Goal: Task Accomplishment & Management: Complete application form

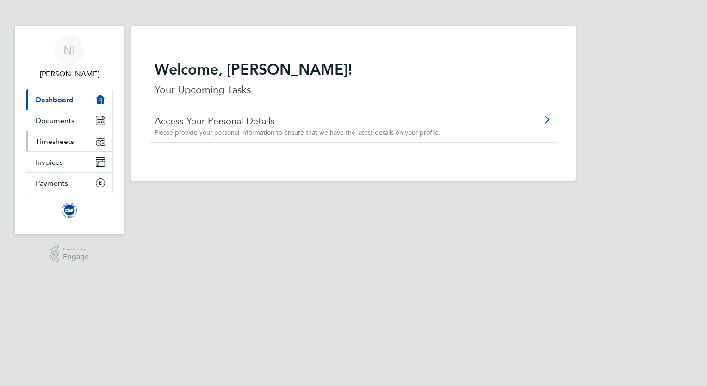
click at [70, 140] on span "Timesheets" at bounding box center [55, 141] width 38 height 9
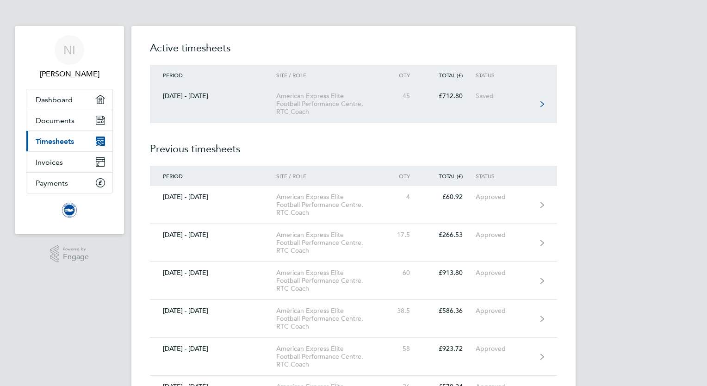
click at [363, 115] on div "American Express Elite Football Performance Centre, RTC Coach" at bounding box center [329, 104] width 106 height 24
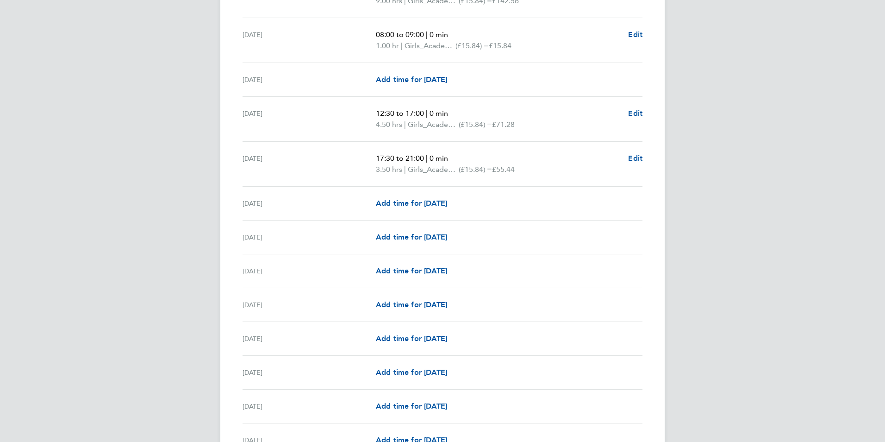
scroll to position [787, 0]
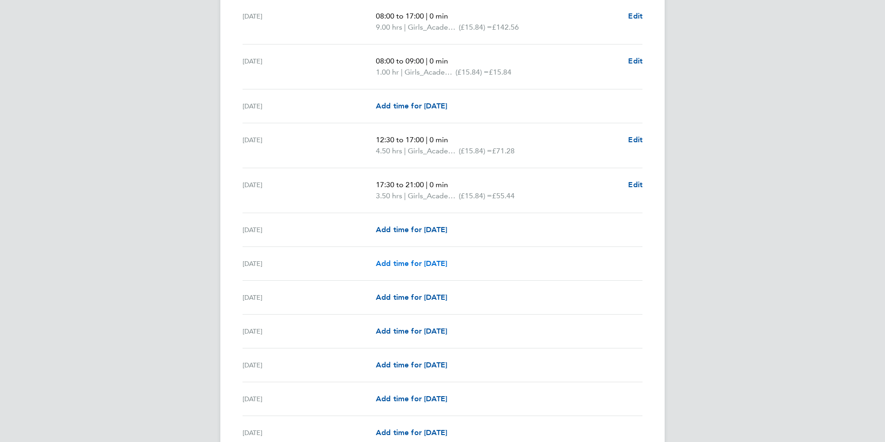
click at [447, 267] on span "Add time for [DATE]" at bounding box center [411, 263] width 71 height 9
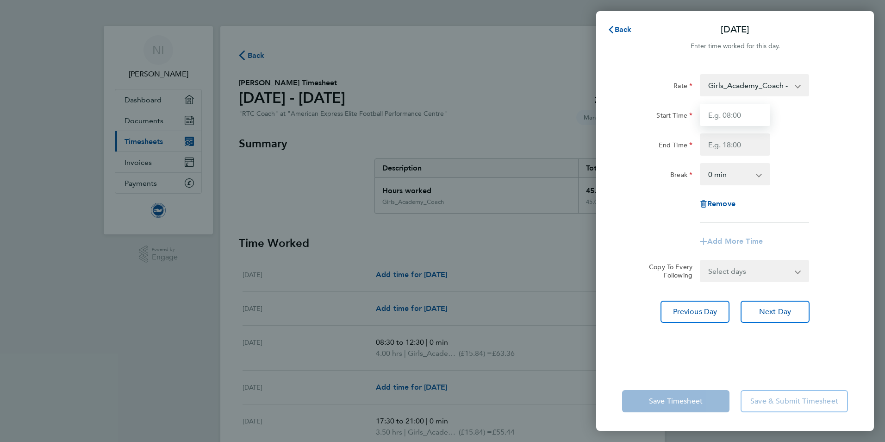
click at [707, 114] on input "Start Time" at bounding box center [735, 115] width 70 height 22
type input "17:30"
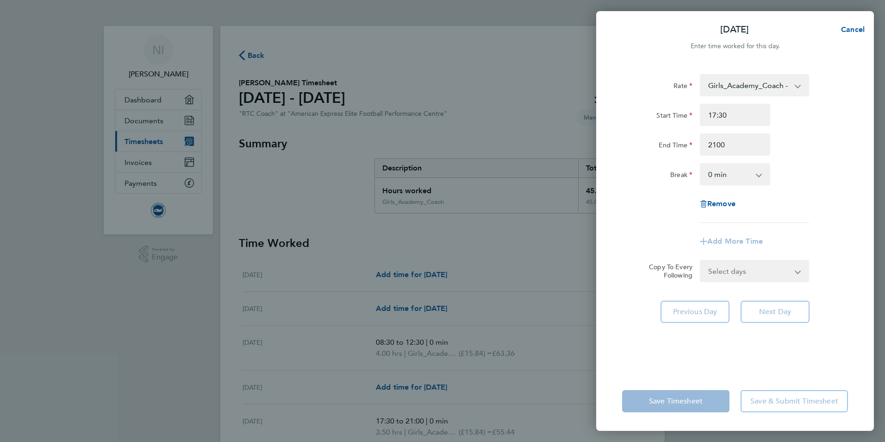
type input "21:00"
click at [707, 150] on div "End Time 21:00" at bounding box center [734, 144] width 233 height 22
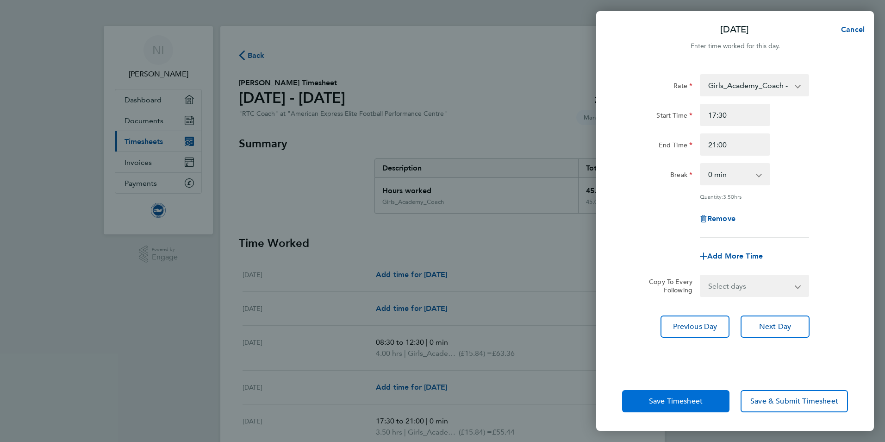
click at [685, 386] on span "Save Timesheet" at bounding box center [676, 400] width 54 height 9
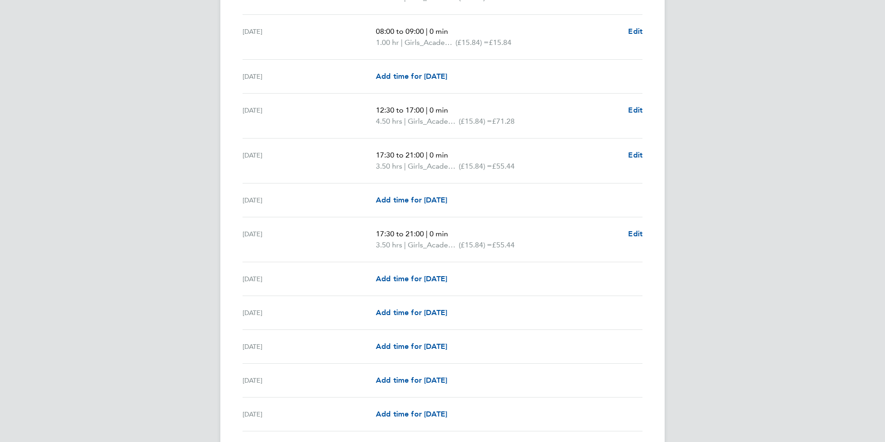
scroll to position [833, 0]
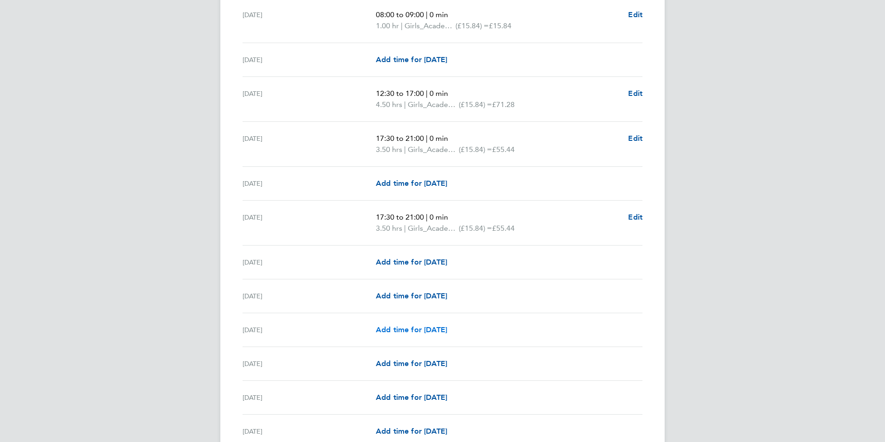
click at [420, 328] on span "Add time for [DATE]" at bounding box center [411, 329] width 71 height 9
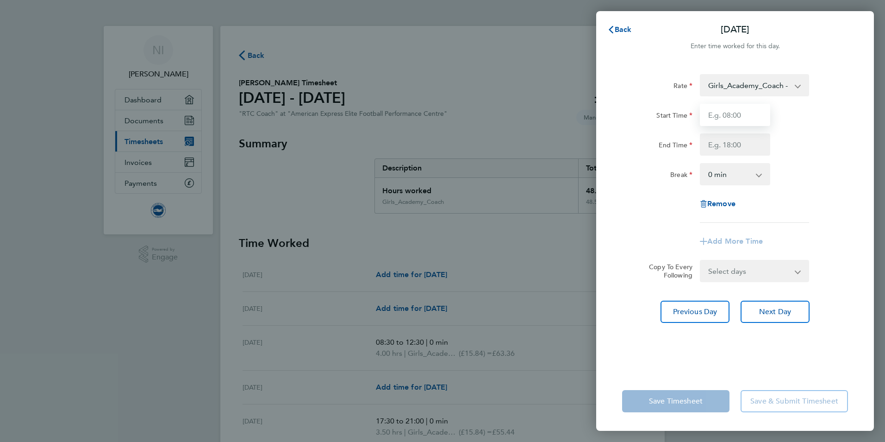
click at [707, 113] on input "Start Time" at bounding box center [735, 115] width 70 height 22
type input "09:30"
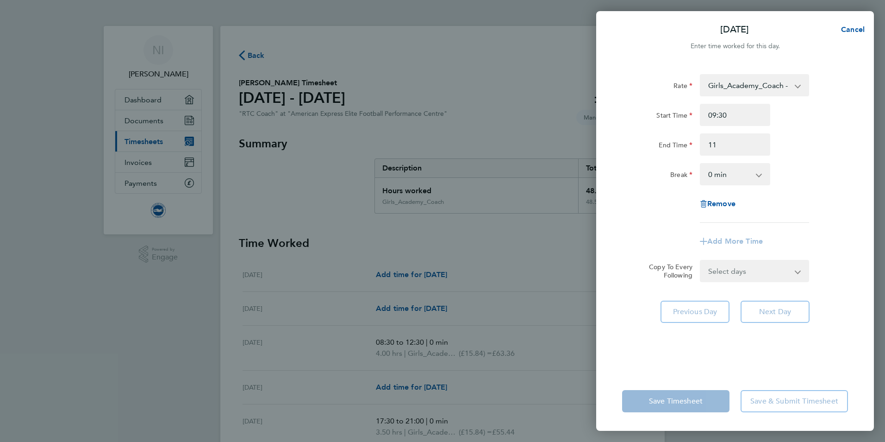
type input "11:00"
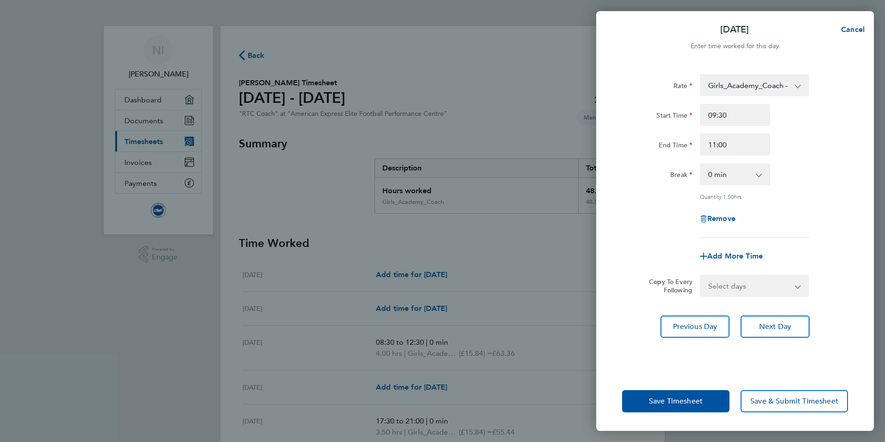
click at [707, 81] on div "Rate Girls_Academy_Coach - 15.84 TRAVEL_ALLOWANCE_5 - 5.00" at bounding box center [734, 85] width 233 height 22
click at [707, 114] on input "09:30" at bounding box center [735, 115] width 70 height 22
type input "09:0"
click at [707, 110] on div "Start Time 09:0" at bounding box center [734, 115] width 233 height 22
click at [707, 142] on input "11:00" at bounding box center [735, 144] width 70 height 22
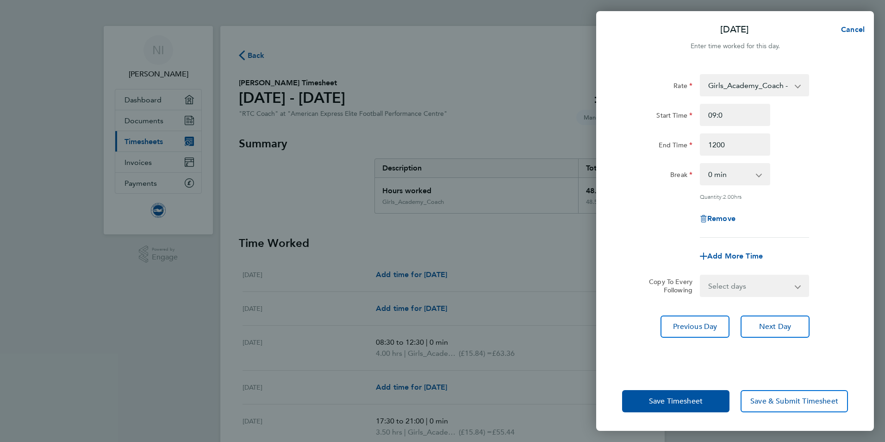
type input "12:00"
click at [707, 143] on div "End Time 12:00" at bounding box center [734, 144] width 233 height 22
click at [707, 116] on input "09:0" at bounding box center [735, 115] width 70 height 22
click at [707, 113] on div "Start Time 09:0" at bounding box center [734, 115] width 233 height 22
click at [682, 386] on span "Save Timesheet" at bounding box center [676, 400] width 54 height 9
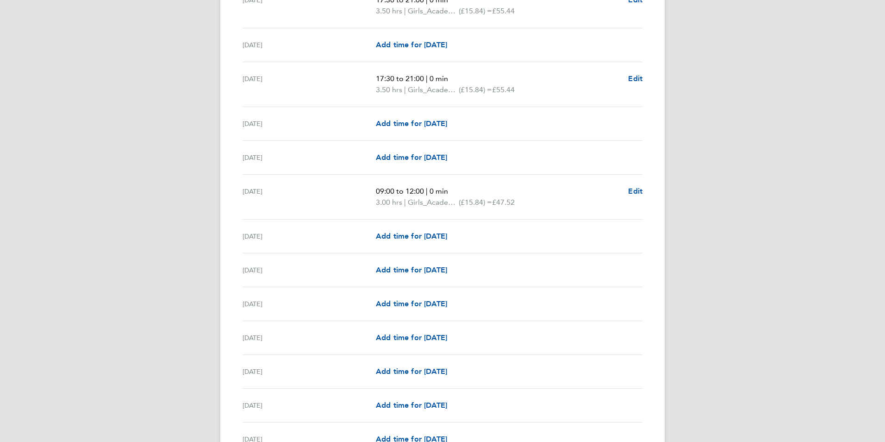
scroll to position [972, 0]
click at [410, 270] on span "Add time for [DATE]" at bounding box center [411, 269] width 71 height 9
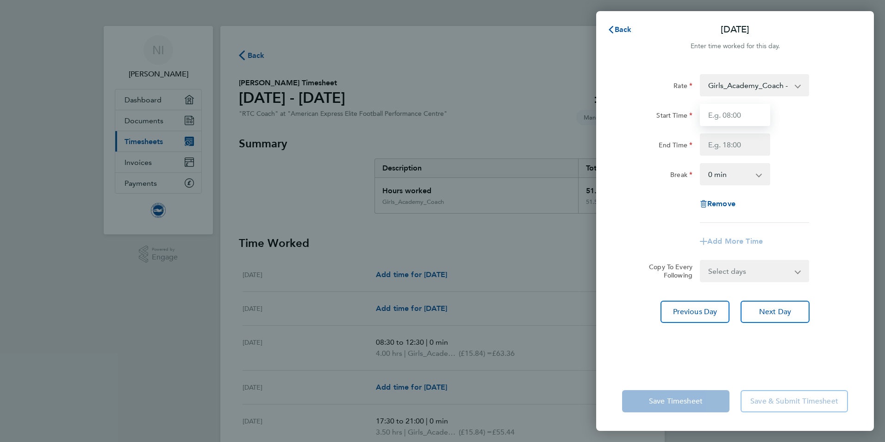
click at [707, 114] on input "Start Time" at bounding box center [735, 115] width 70 height 22
type input "17:30"
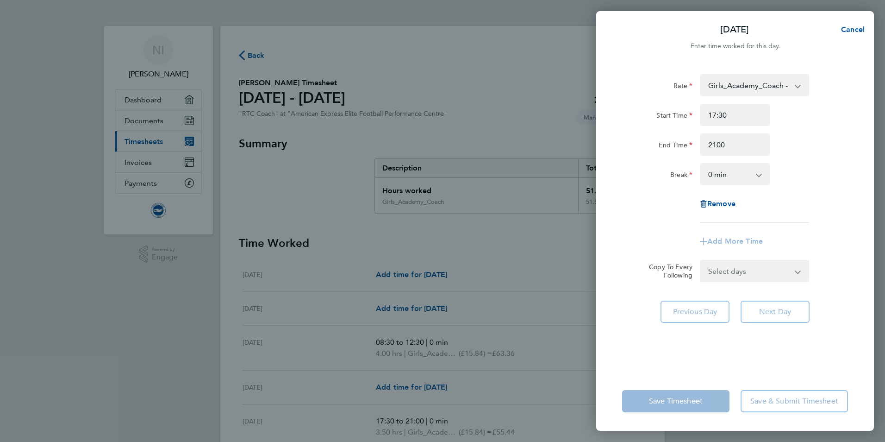
type input "21:00"
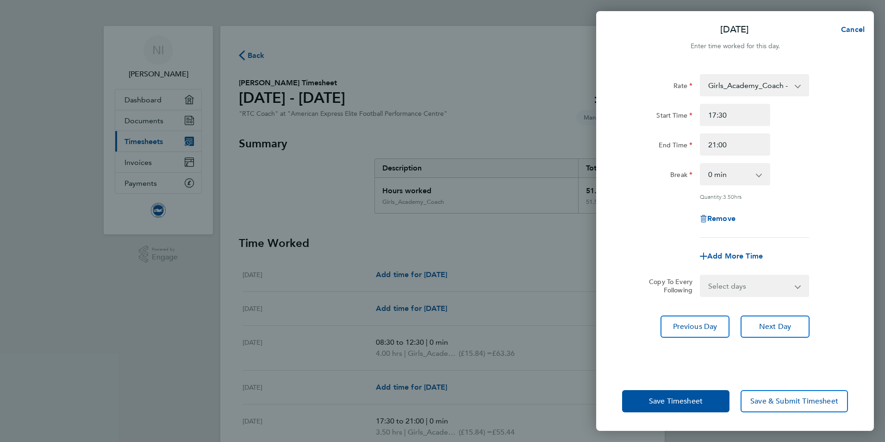
click at [707, 142] on div "End Time 21:00" at bounding box center [734, 144] width 233 height 22
click at [669, 386] on span "Save Timesheet" at bounding box center [676, 400] width 54 height 9
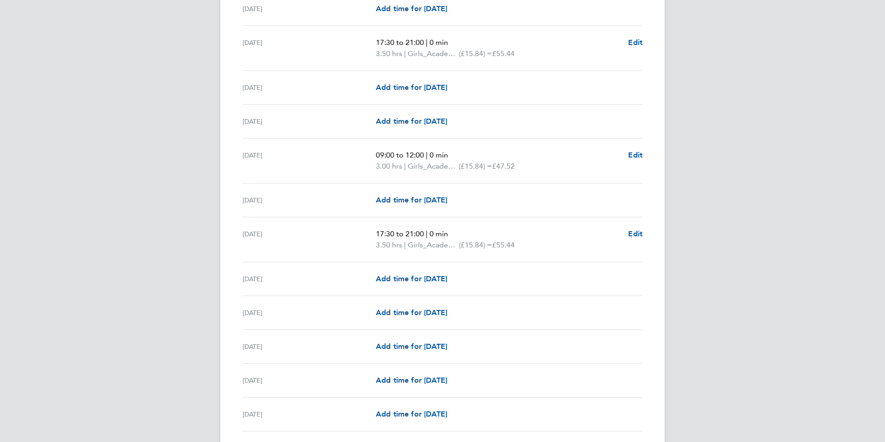
scroll to position [1065, 0]
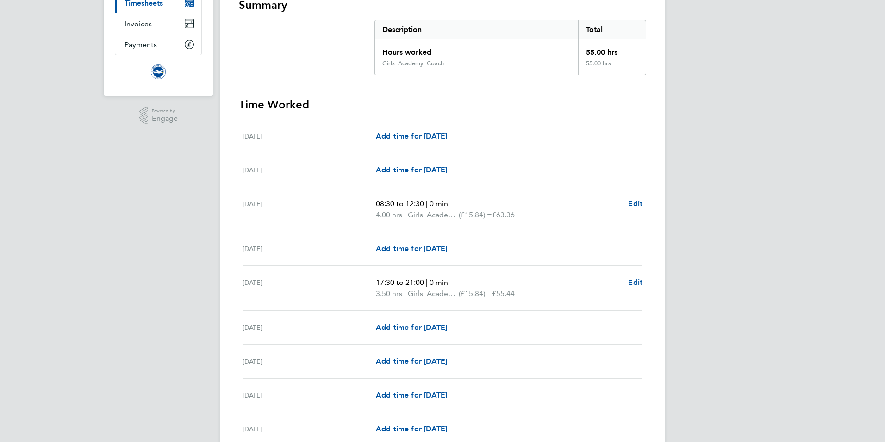
scroll to position [0, 0]
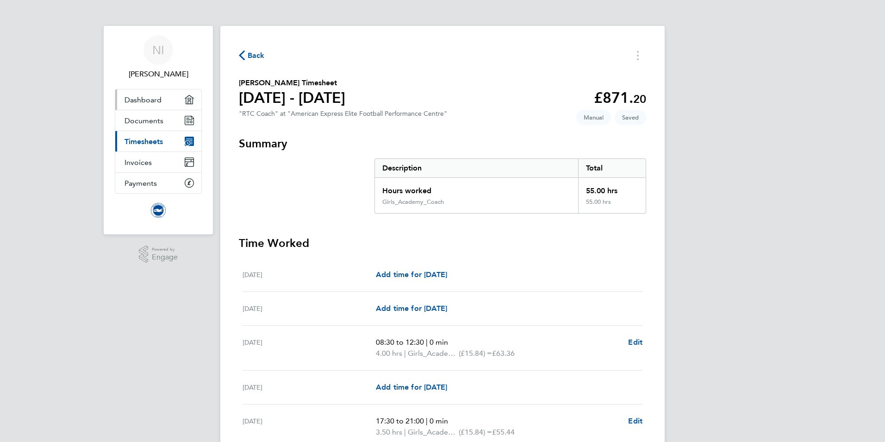
click at [154, 103] on span "Dashboard" at bounding box center [143, 99] width 37 height 9
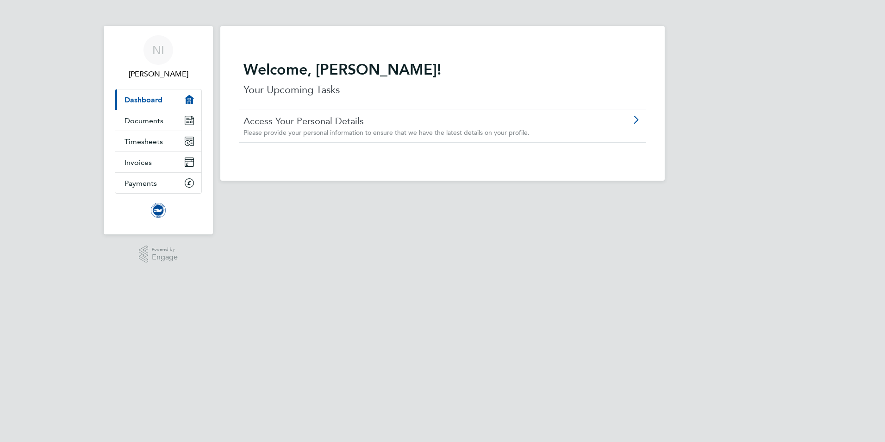
click at [707, 142] on div "NI [PERSON_NAME] Applications: Current page: Dashboard Documents Timesheets Inv…" at bounding box center [442, 97] width 885 height 195
